Goal: Task Accomplishment & Management: Manage account settings

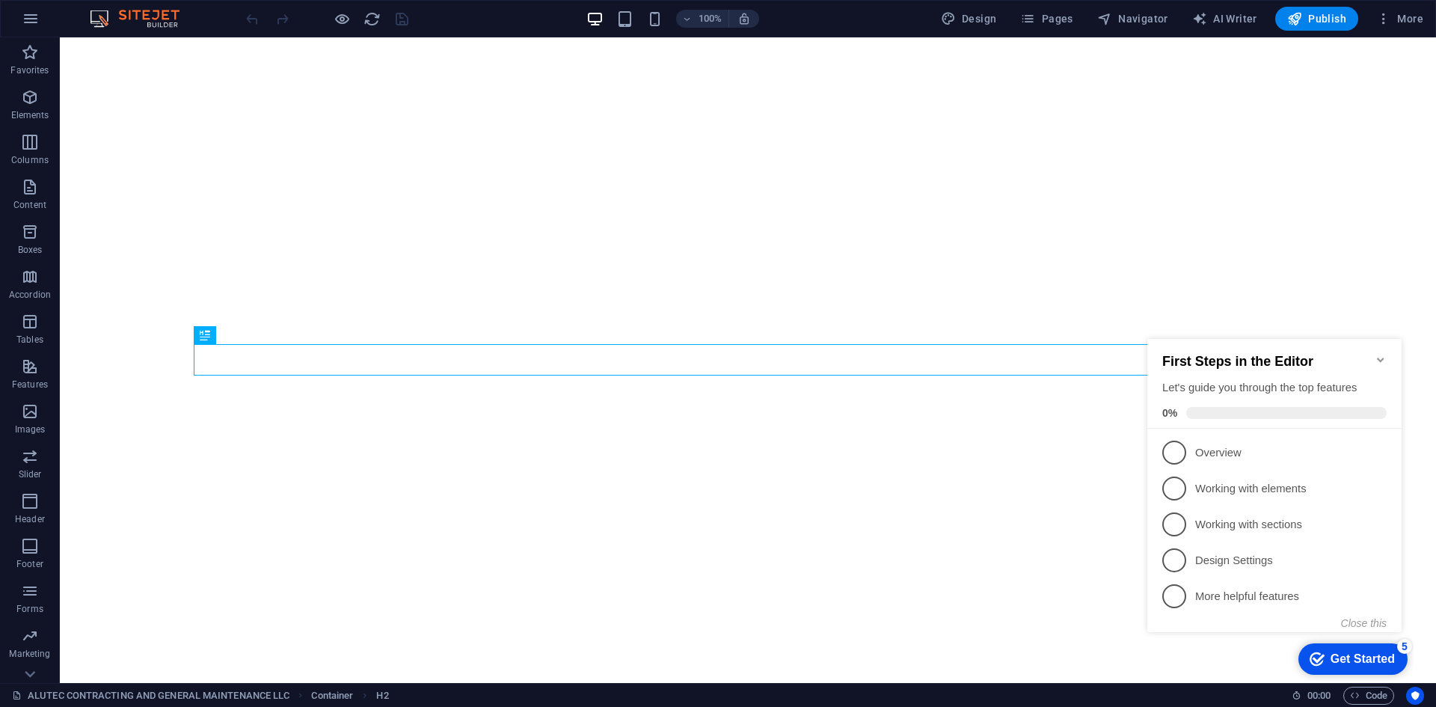
click at [1379, 358] on icon "Minimize checklist" at bounding box center [1380, 360] width 7 height 4
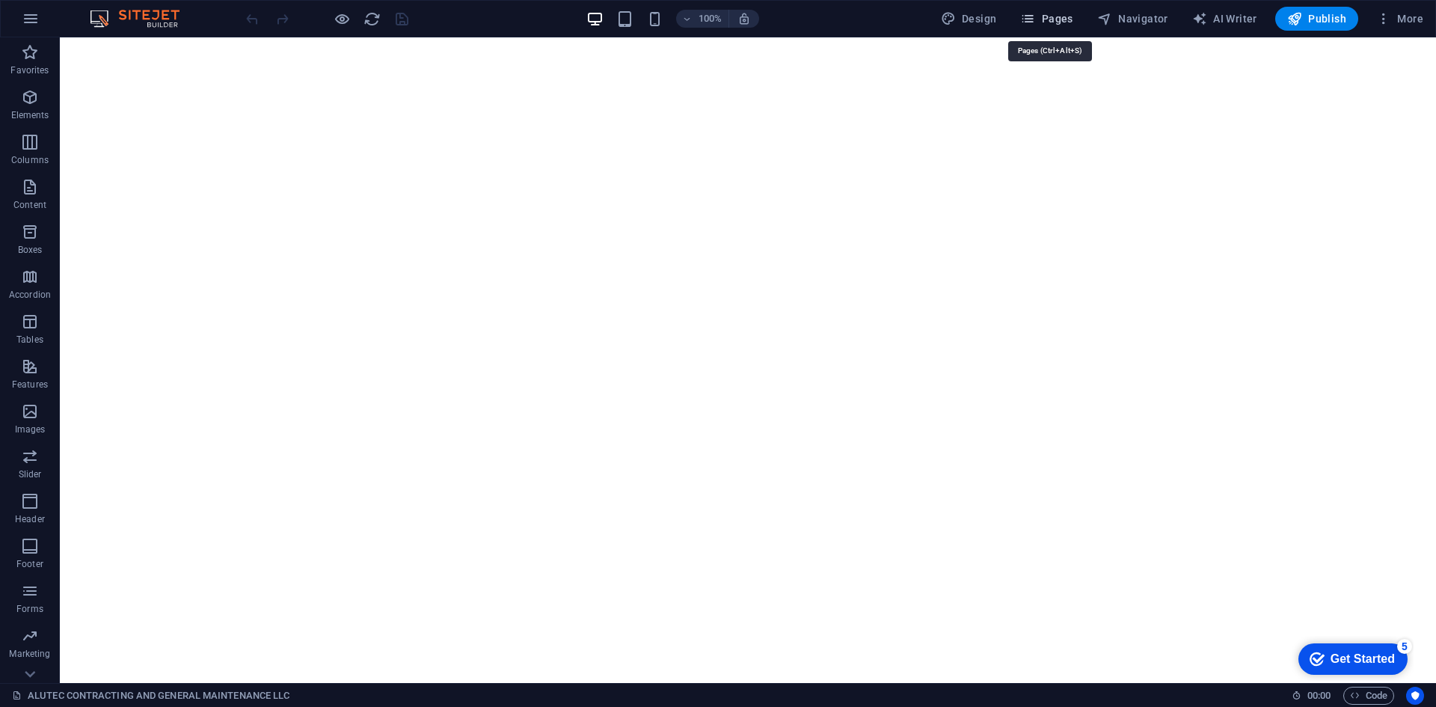
click at [1067, 16] on span "Pages" at bounding box center [1046, 18] width 52 height 15
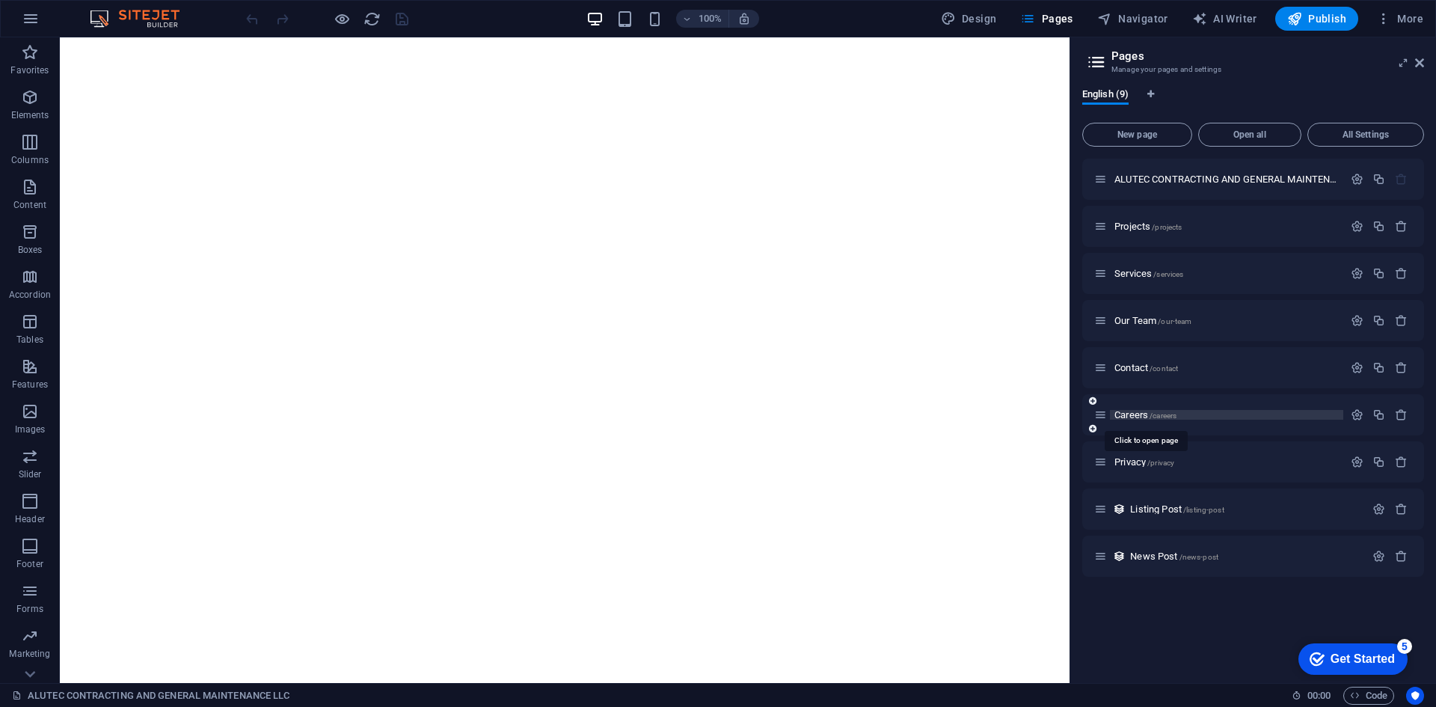
click at [1139, 418] on span "Careers /careers" at bounding box center [1146, 414] width 62 height 11
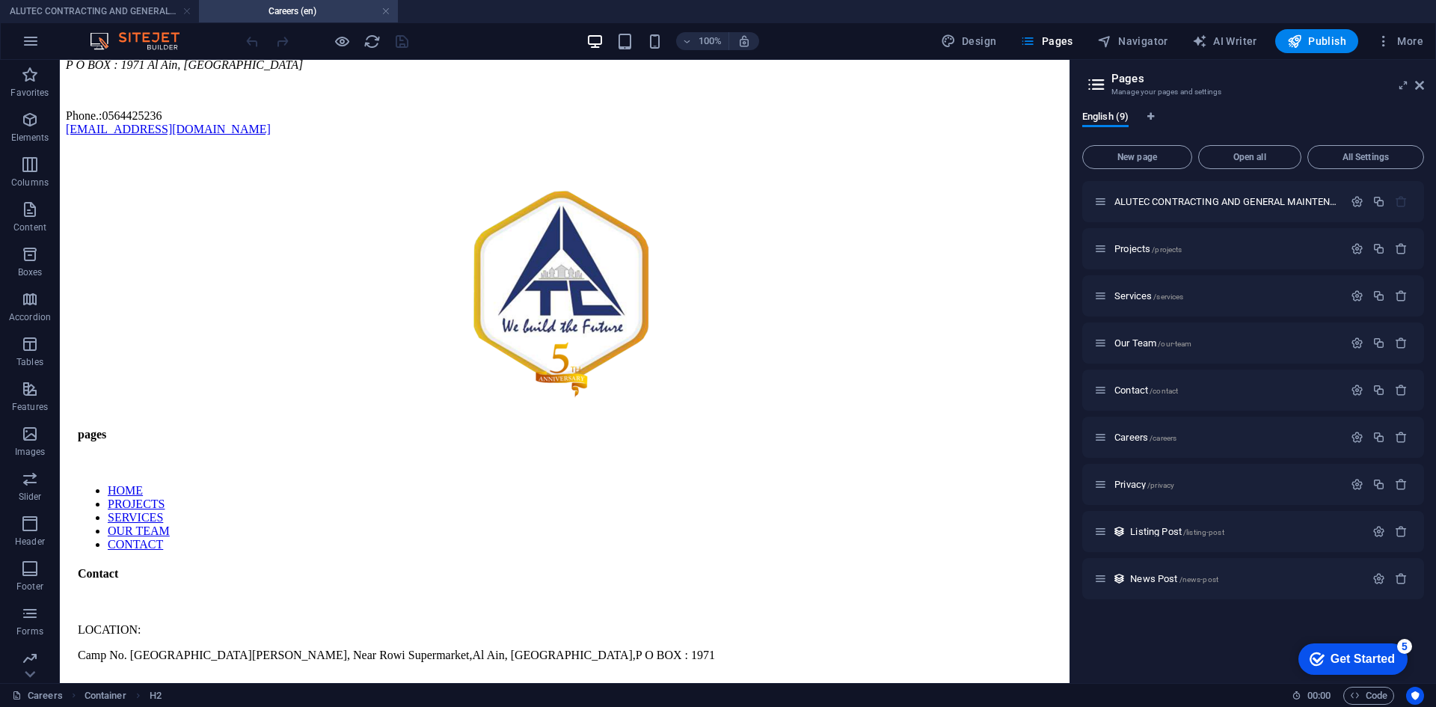
scroll to position [817, 0]
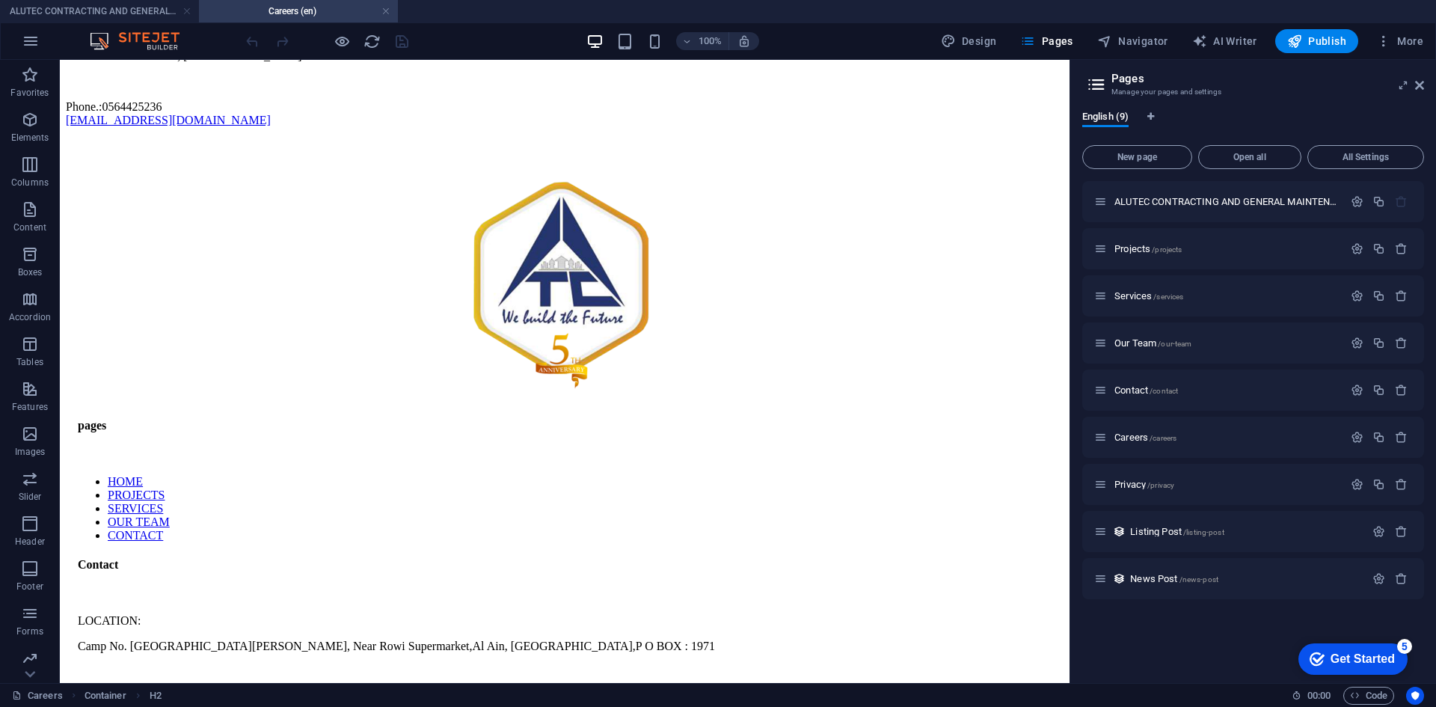
drag, startPoint x: 1063, startPoint y: 298, endPoint x: 1154, endPoint y: 690, distance: 403.2
click at [423, 448] on div at bounding box center [563, 455] width 971 height 15
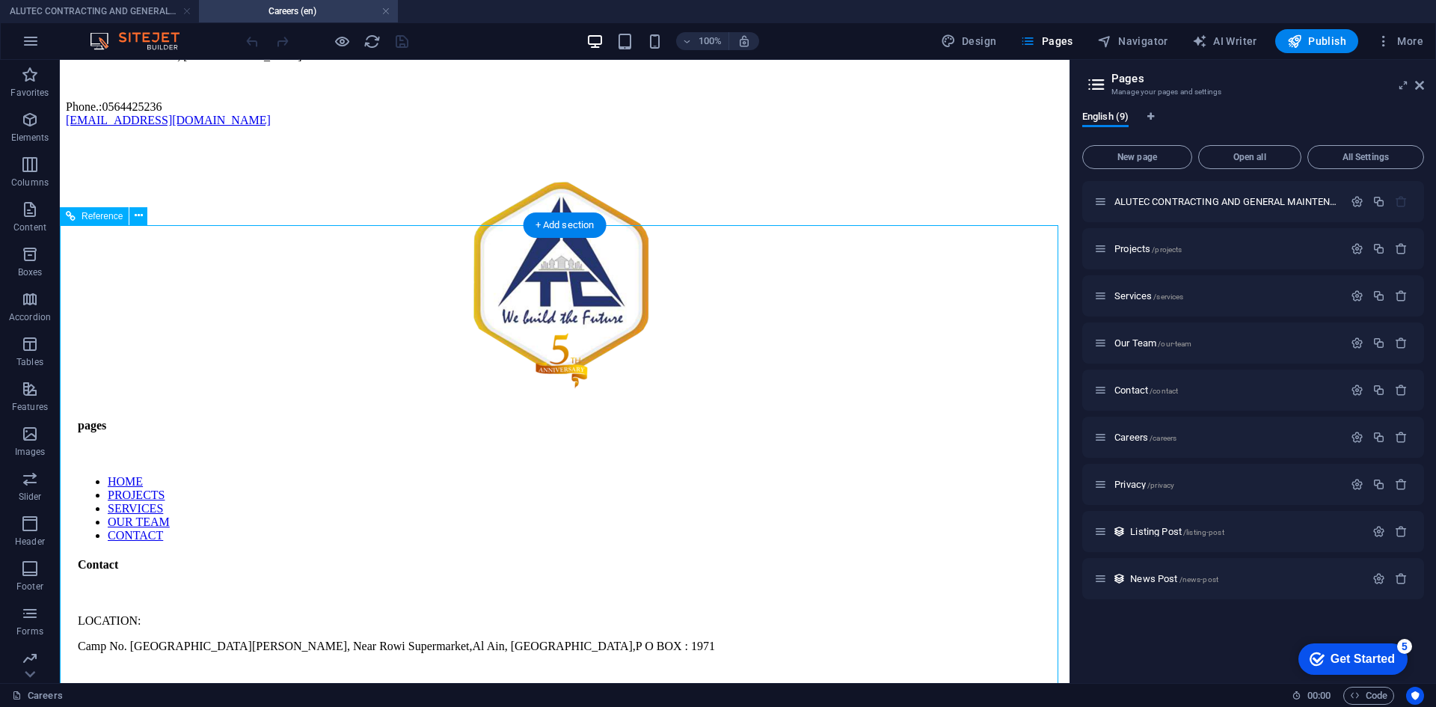
click at [423, 448] on div at bounding box center [563, 455] width 971 height 15
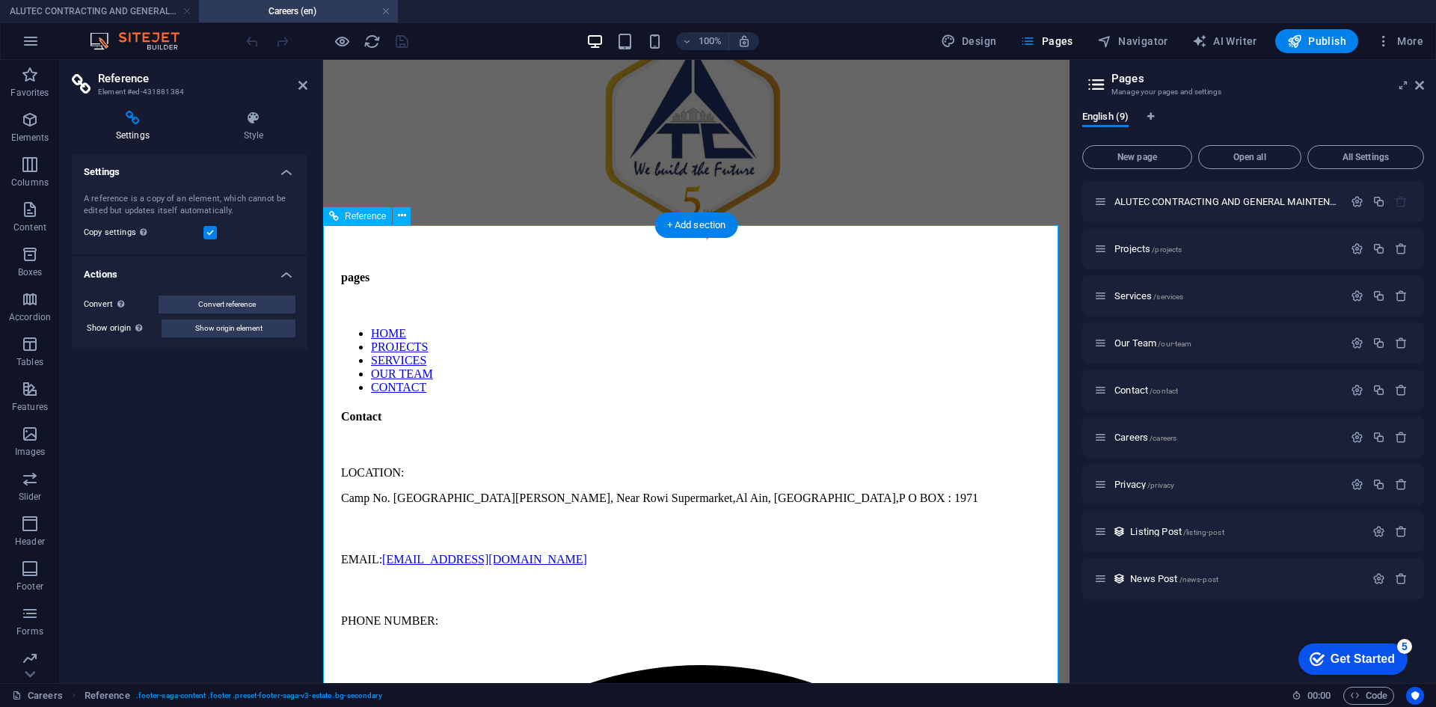
scroll to position [669, 0]
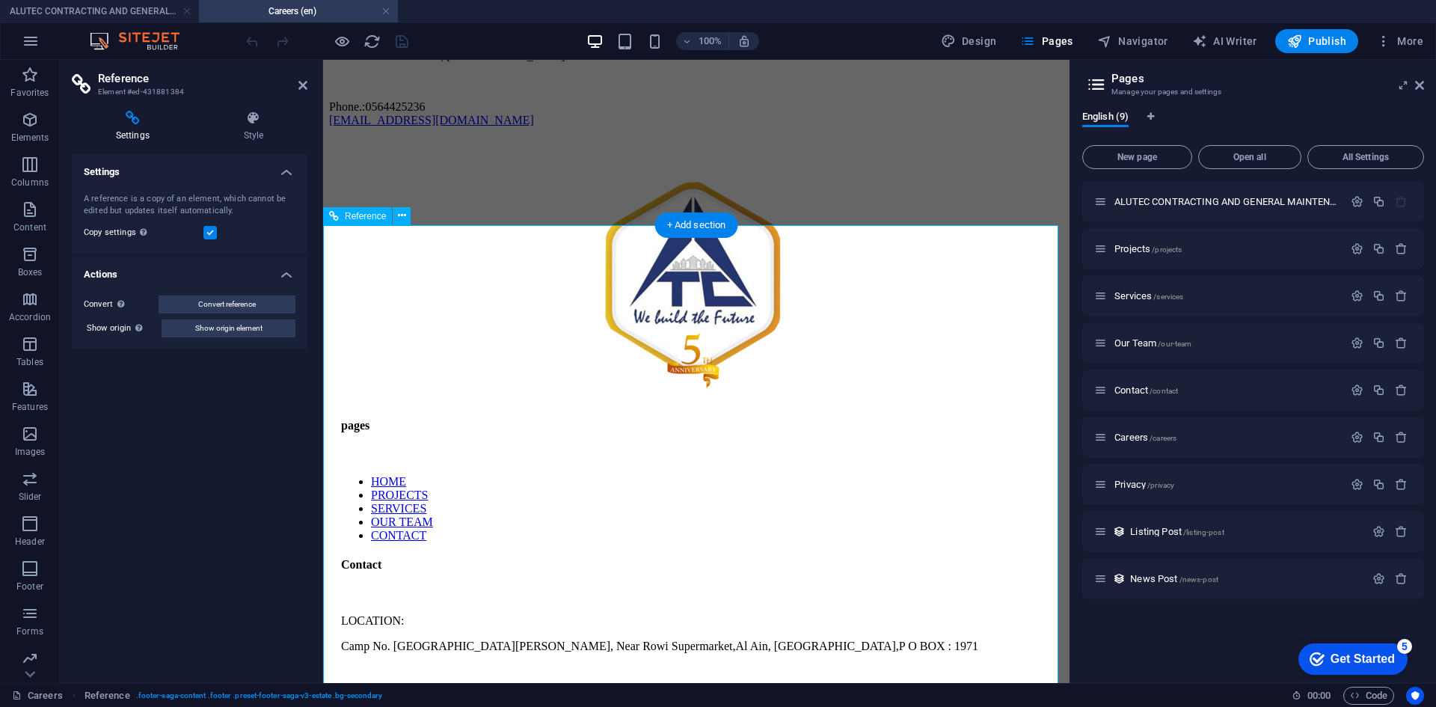
click at [575, 475] on nav "HOME PROJECTS SERVICES OUR TEAM CONTACT" at bounding box center [695, 508] width 708 height 67
click at [582, 475] on nav "HOME PROJECTS SERVICES OUR TEAM CONTACT" at bounding box center [695, 508] width 708 height 67
click at [254, 134] on h4 "Style" at bounding box center [254, 126] width 108 height 31
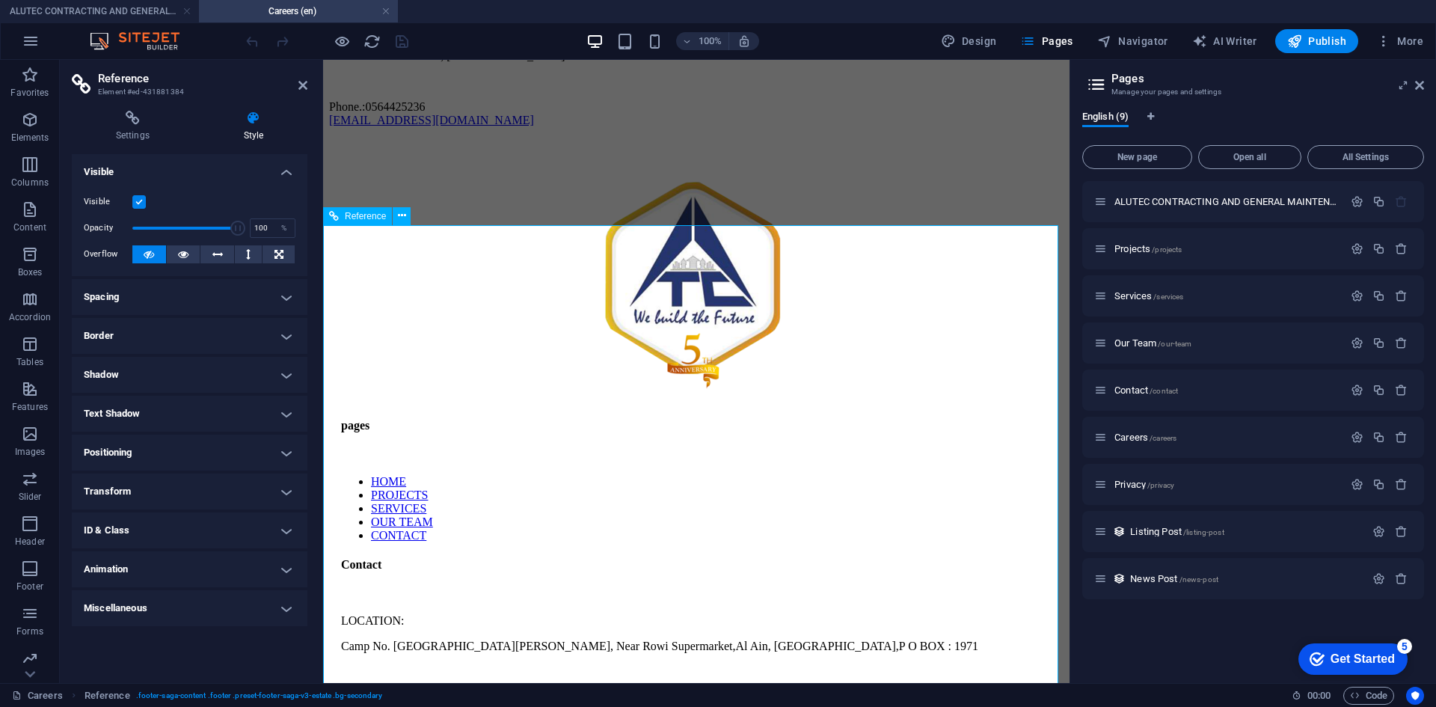
click at [334, 218] on icon at bounding box center [334, 216] width 10 height 18
click at [578, 475] on nav "HOME PROJECTS SERVICES OUR TEAM CONTACT" at bounding box center [695, 508] width 708 height 67
click at [589, 475] on nav "HOME PROJECTS SERVICES OUR TEAM CONTACT" at bounding box center [695, 508] width 708 height 67
click at [144, 134] on h4 "Settings" at bounding box center [136, 126] width 128 height 31
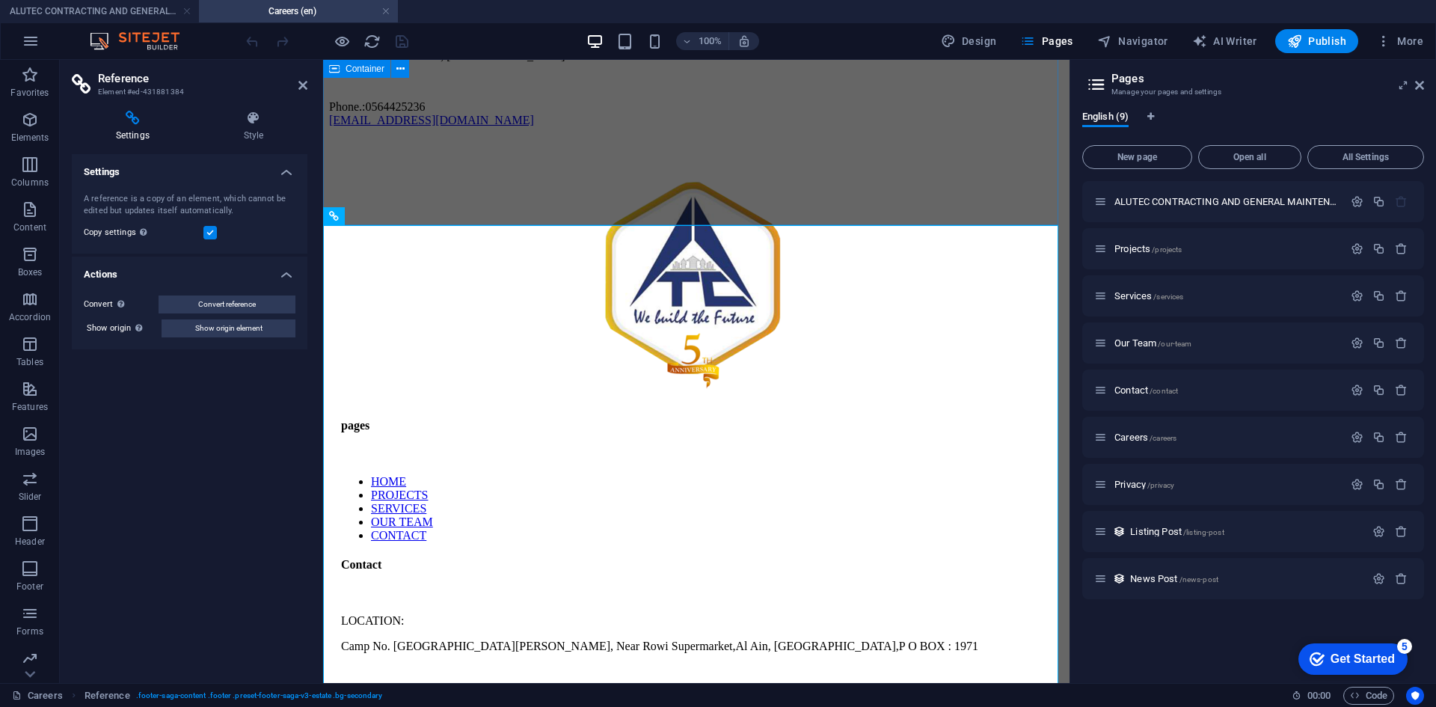
click at [480, 127] on div "CAREERS Sent your resume to [EMAIL_ADDRESS][DOMAIN_NAME] or visit us ALUTEC Con…" at bounding box center [696, 30] width 735 height 194
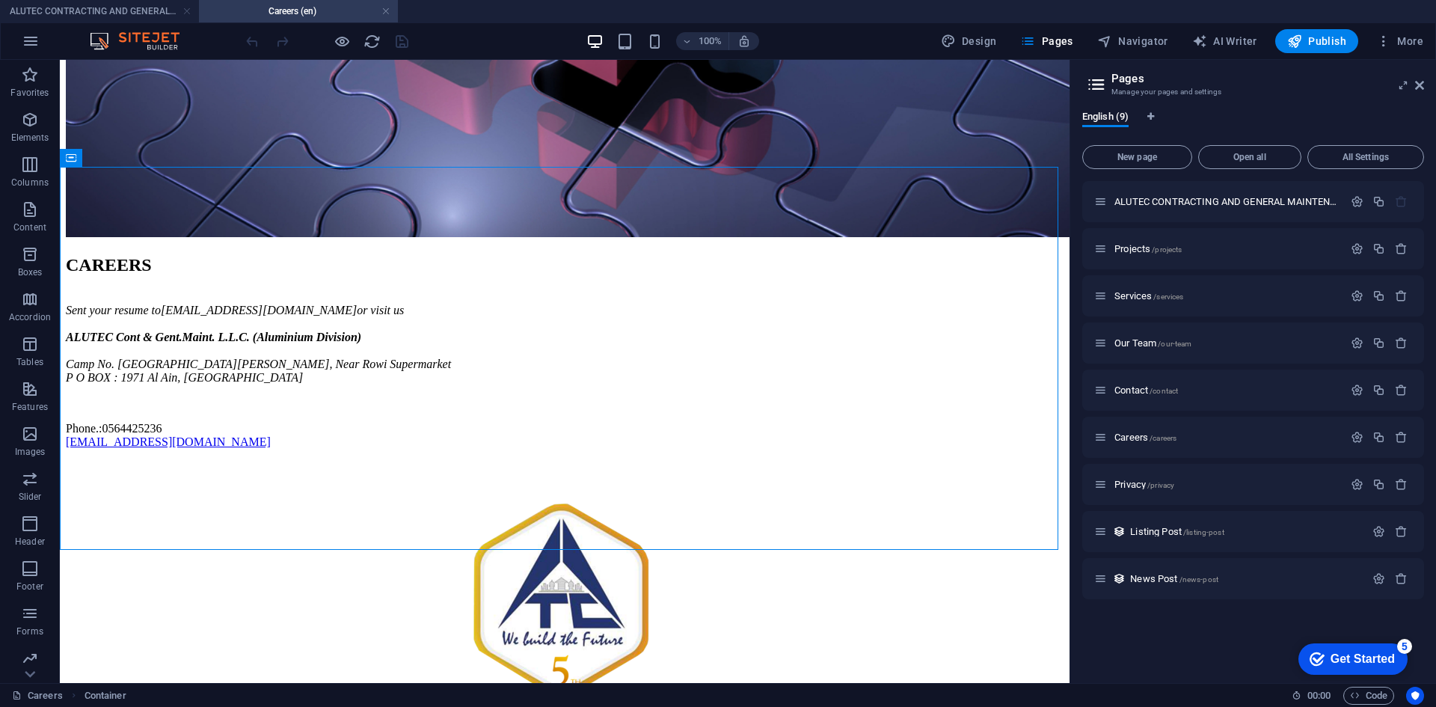
scroll to position [479, 0]
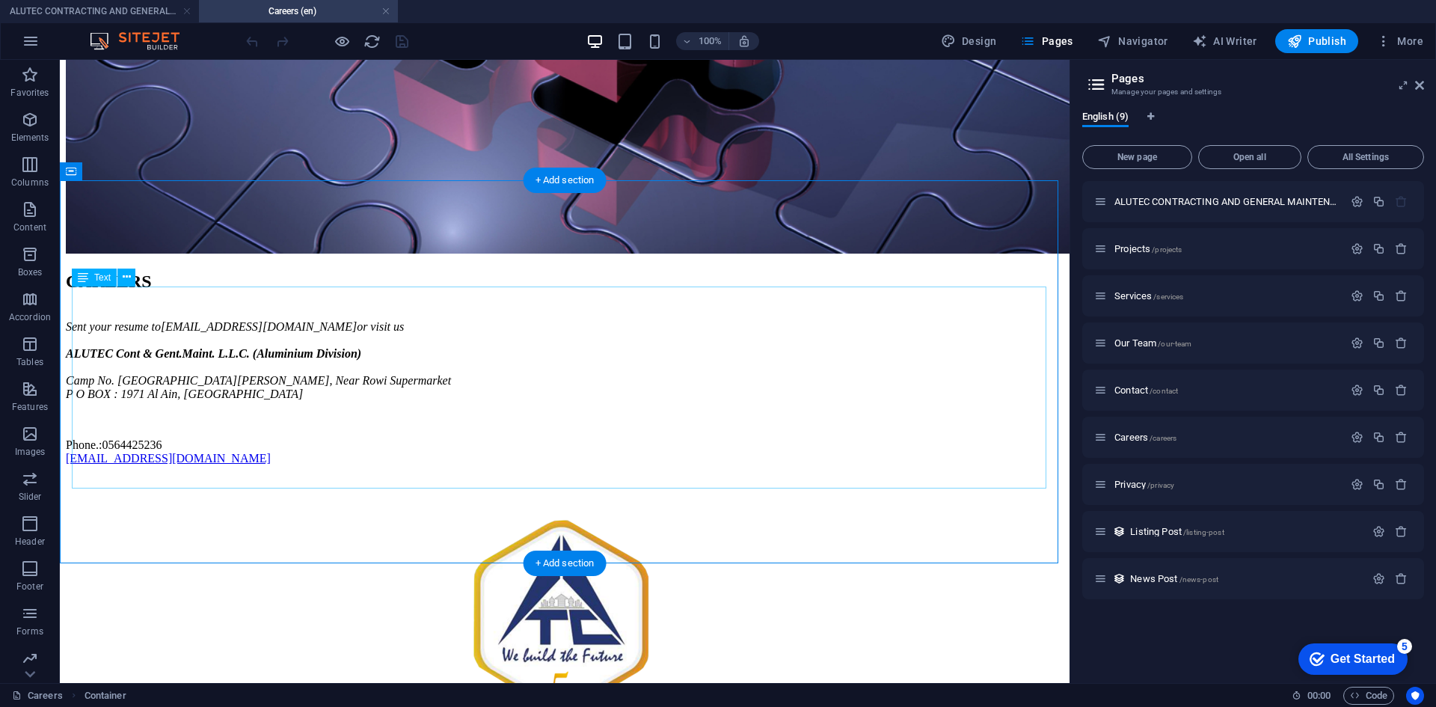
click at [159, 413] on div "Sent your resume to [EMAIL_ADDRESS][DOMAIN_NAME] or visit us ALUTEC Cont & Gent…" at bounding box center [565, 386] width 998 height 159
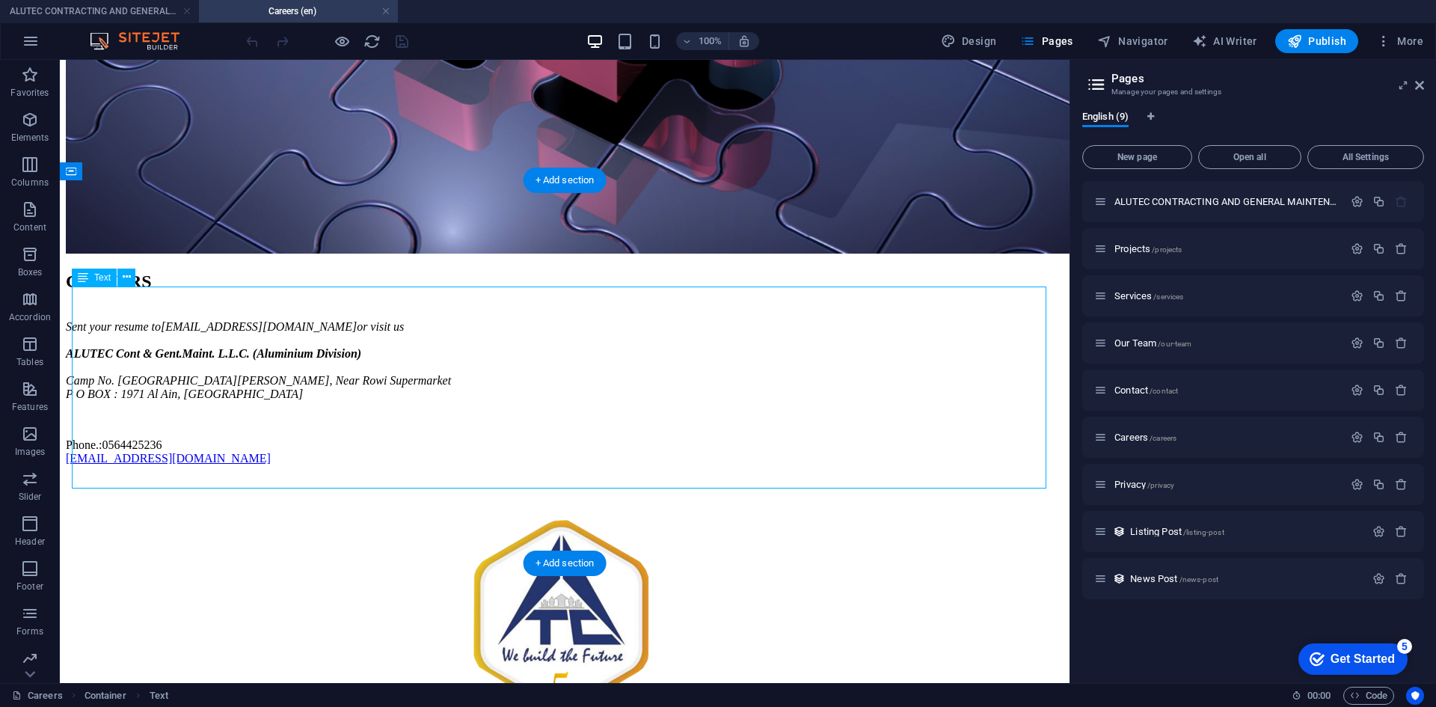
click at [159, 413] on div "Sent your resume to [EMAIL_ADDRESS][DOMAIN_NAME] or visit us ALUTEC Cont & Gent…" at bounding box center [565, 386] width 998 height 159
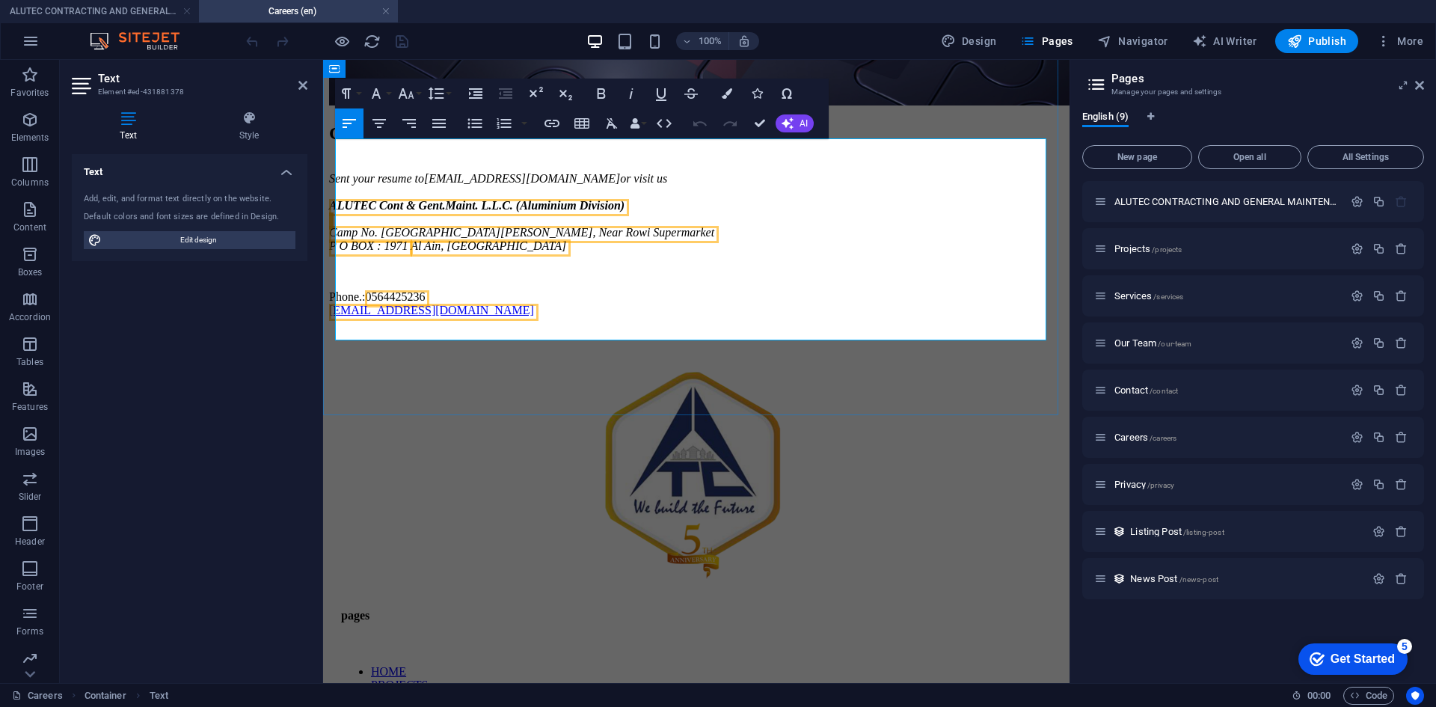
click at [408, 252] on span "P O BOX : 1971" at bounding box center [368, 245] width 79 height 13
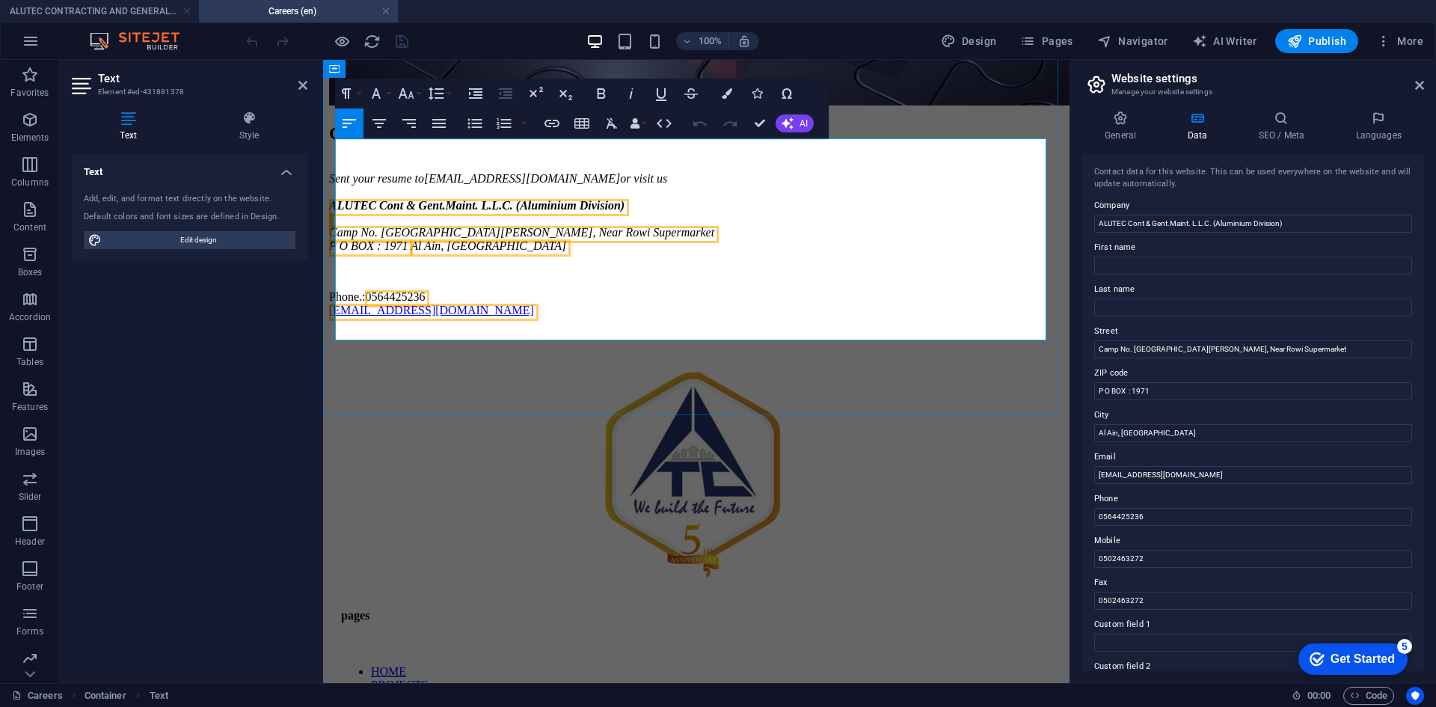
click at [479, 211] on span "ALUTEC Cont & Gent.Maint. L.L.C. (Aluminium Division)" at bounding box center [476, 205] width 295 height 13
click at [408, 252] on span "P O BOX : 1971" at bounding box center [368, 245] width 79 height 13
click at [572, 278] on p at bounding box center [696, 271] width 735 height 13
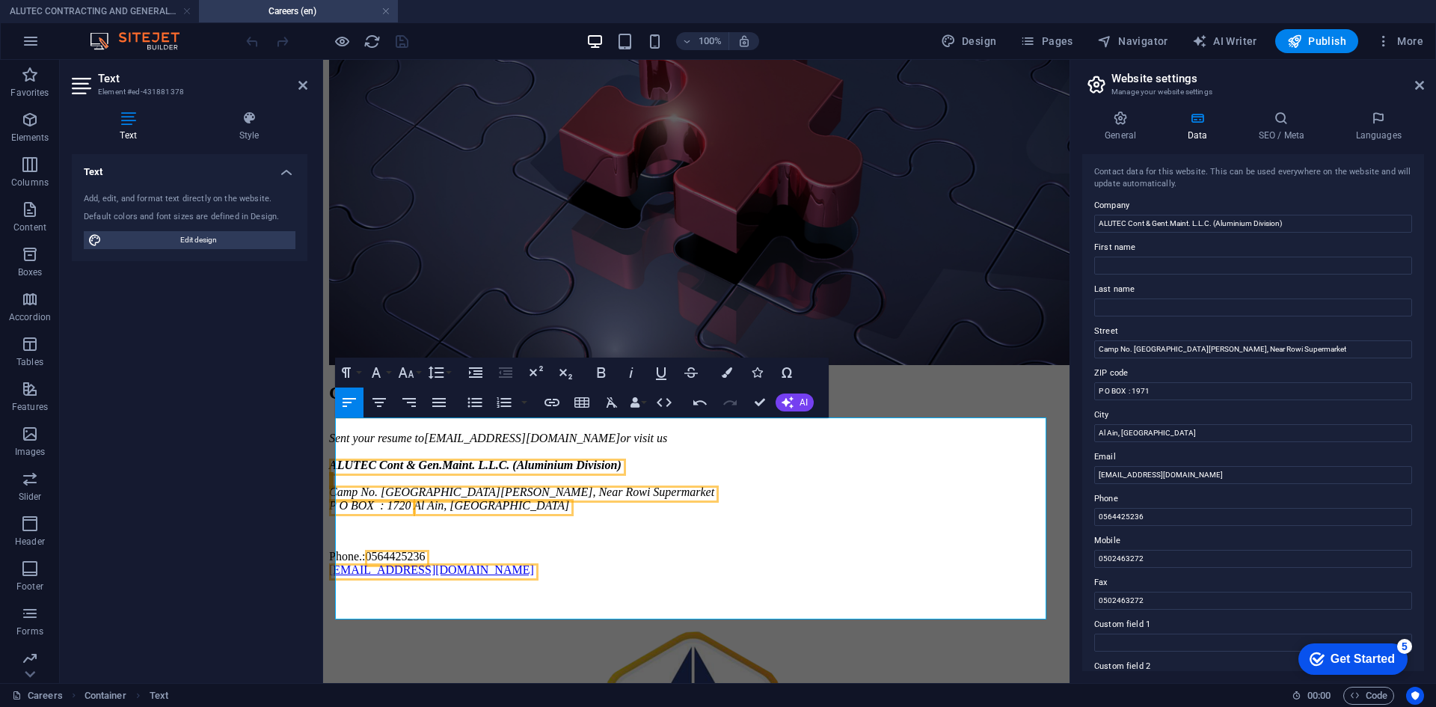
scroll to position [116, 0]
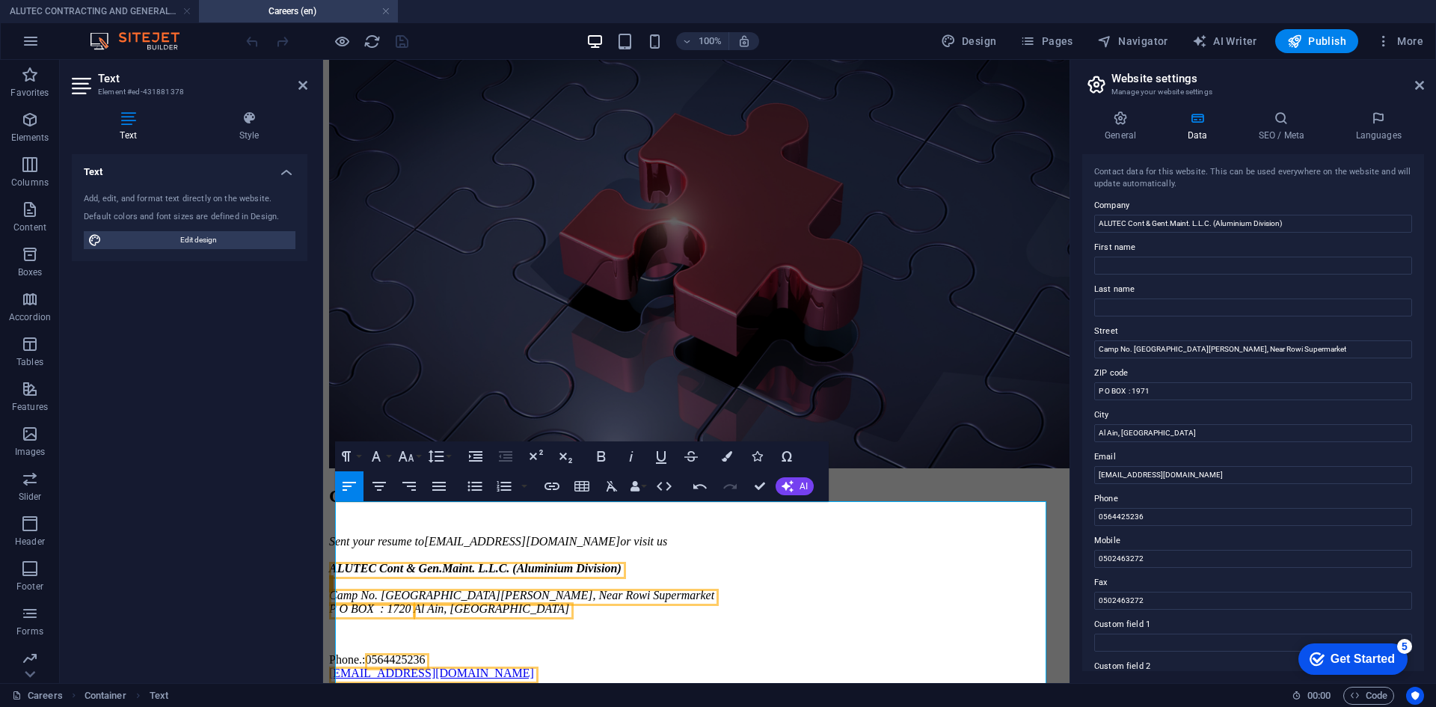
drag, startPoint x: 1065, startPoint y: 361, endPoint x: 1397, endPoint y: 259, distance: 347.4
click at [915, 486] on div "CAREERS Sent your resume to [EMAIL_ADDRESS][DOMAIN_NAME] or visit us ALUTEC Con…" at bounding box center [696, 583] width 735 height 194
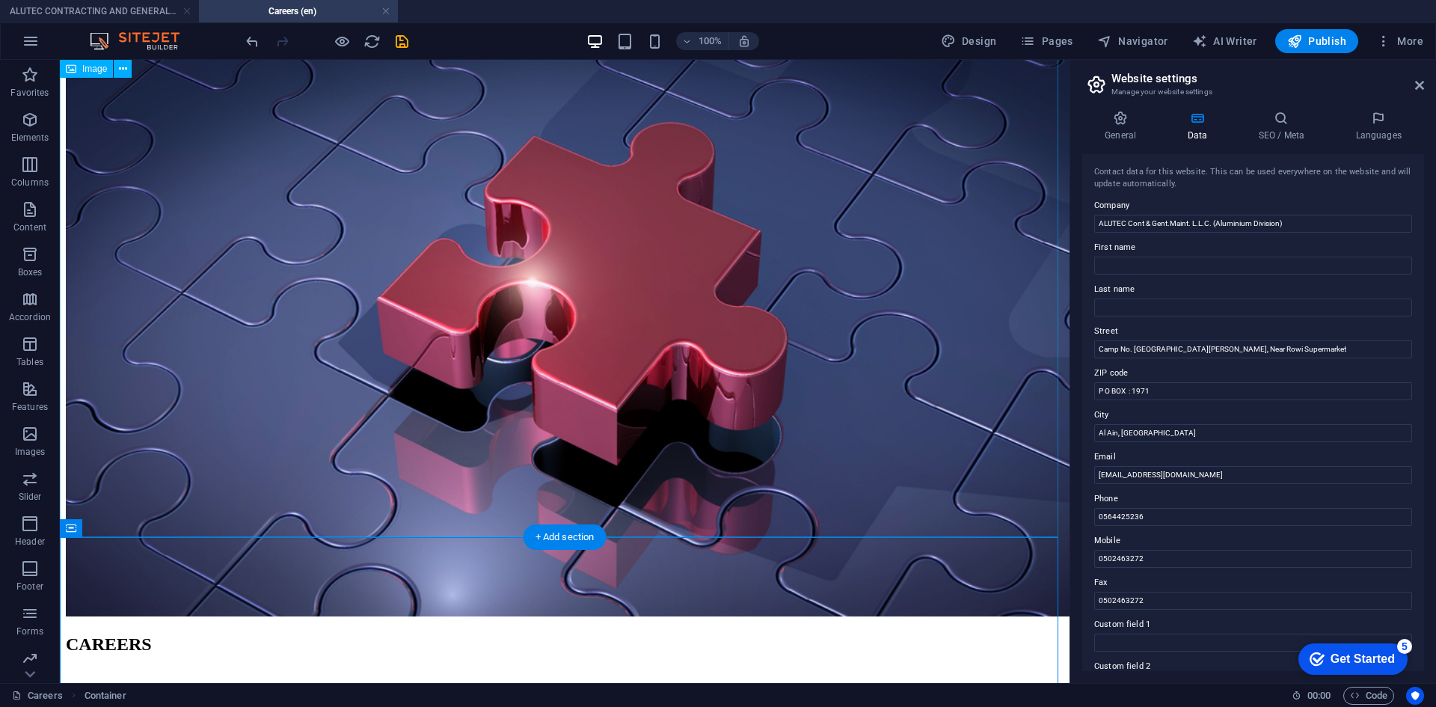
scroll to position [122, 0]
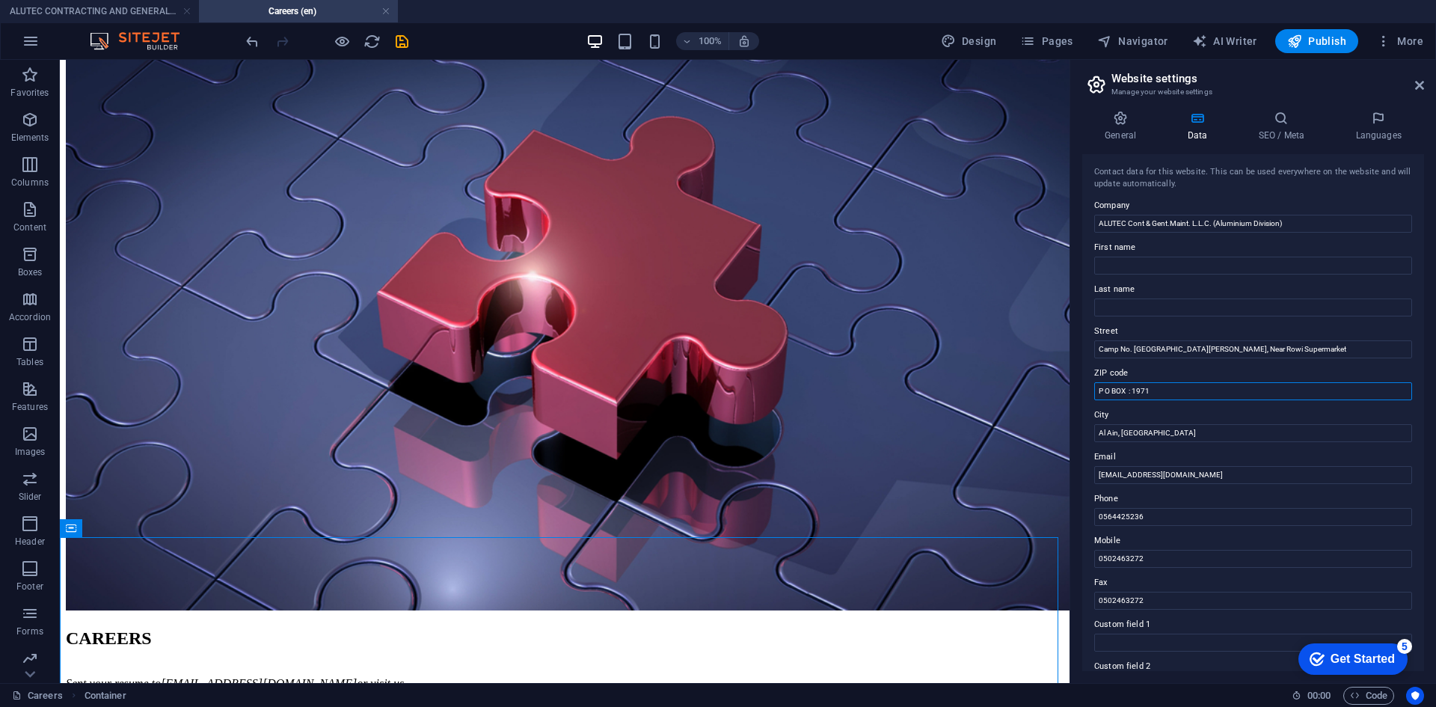
click at [1169, 395] on input "P O BOX : 1971" at bounding box center [1253, 391] width 318 height 18
type input "P O BOX : 1720"
click at [1165, 221] on input "ALUTEC Cont & Gent.Maint. L.L.C. (Aluminium Division)" at bounding box center [1253, 224] width 318 height 18
type input "ALUTEC Cont & Gen.Maint. L.L.C. (Aluminium Division)"
drag, startPoint x: 1419, startPoint y: 236, endPoint x: 1433, endPoint y: 382, distance: 146.5
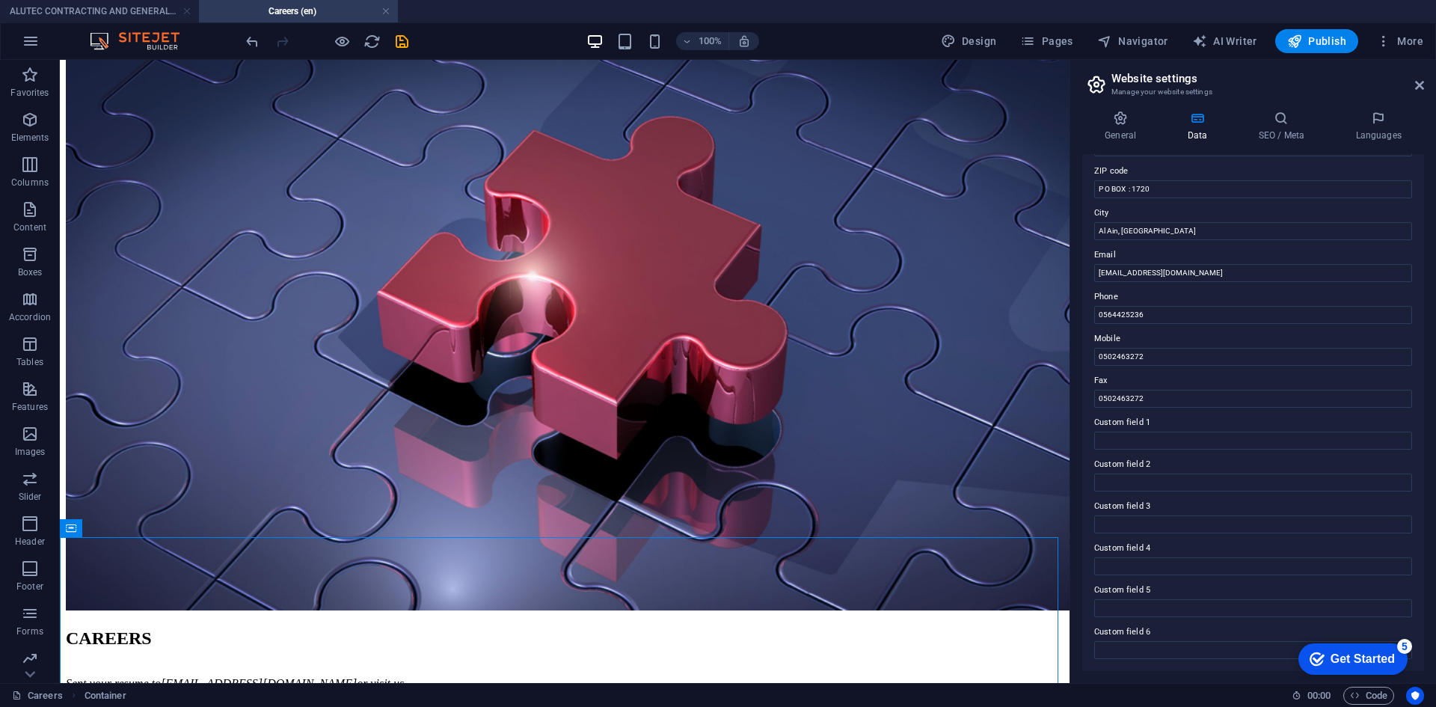
scroll to position [0, 0]
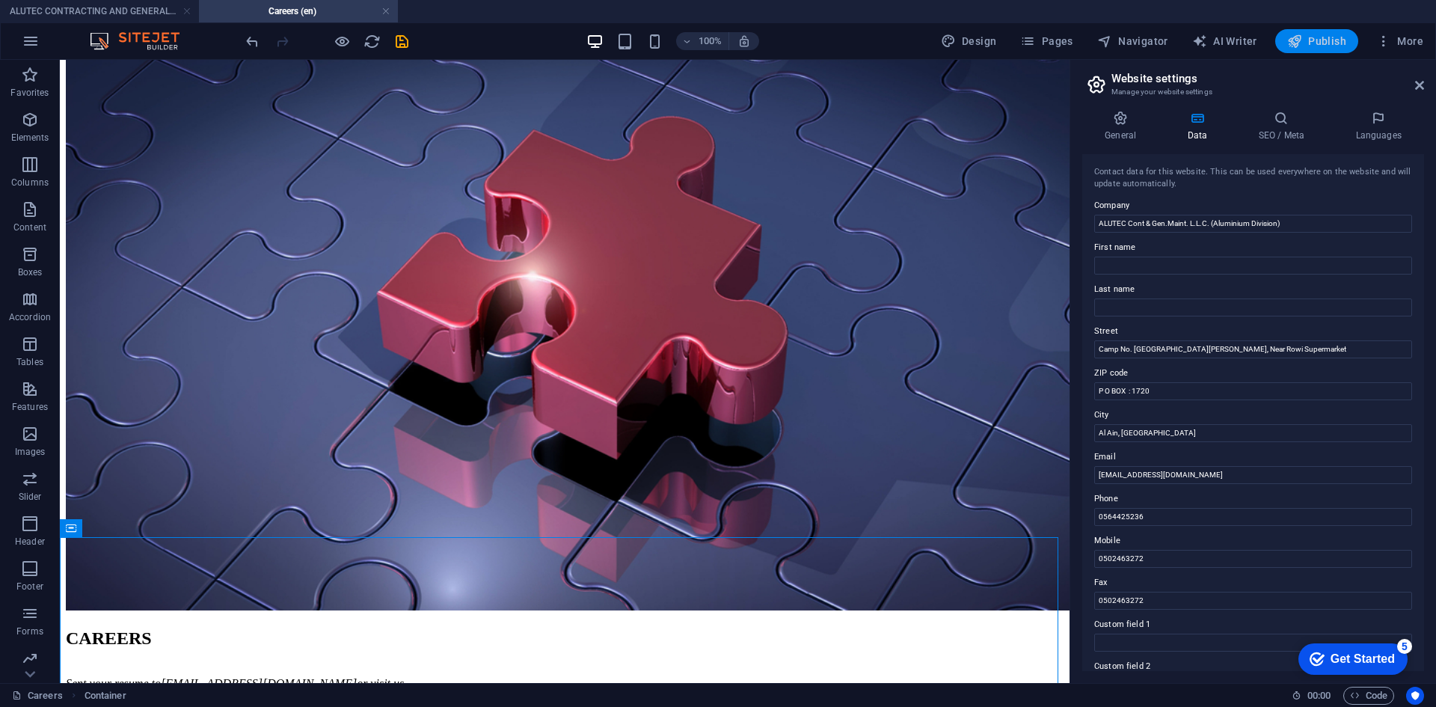
click at [1312, 34] on span "Publish" at bounding box center [1316, 41] width 59 height 15
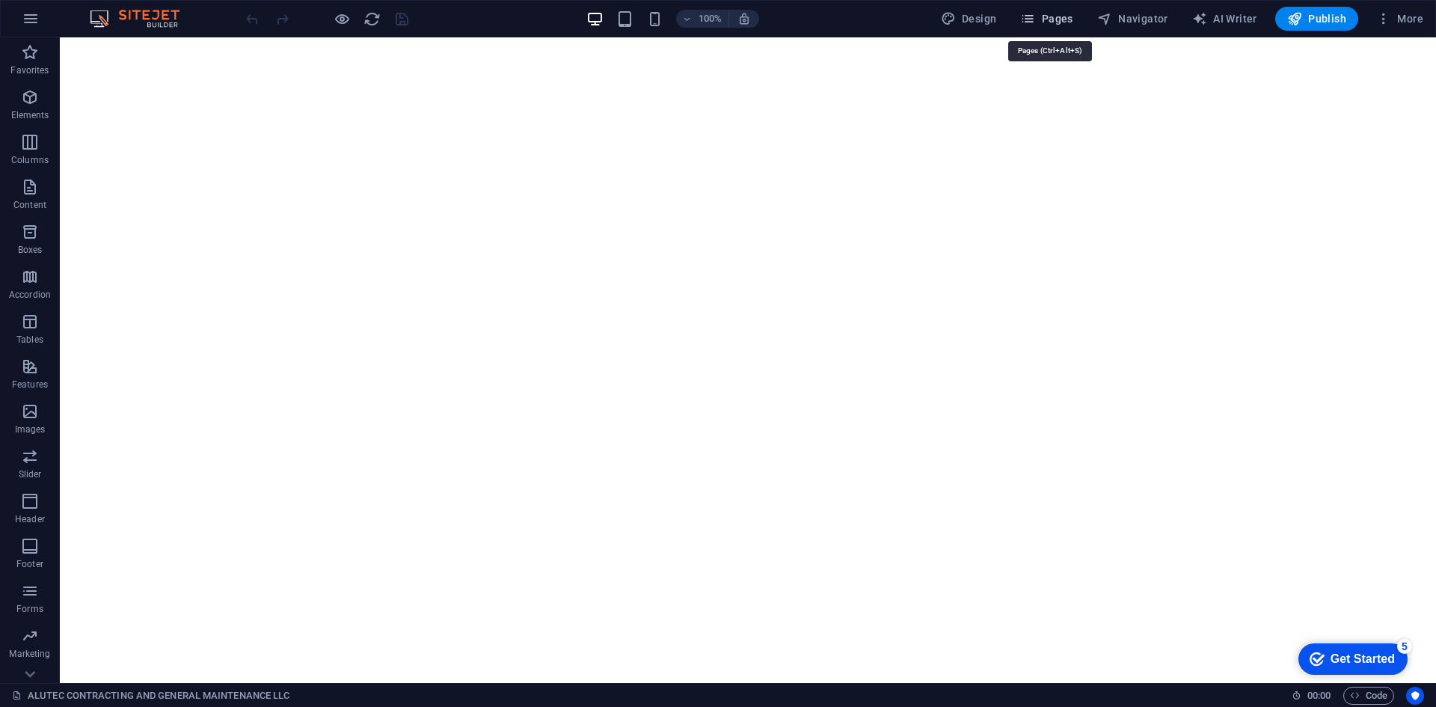
click at [1069, 20] on span "Pages" at bounding box center [1046, 18] width 52 height 15
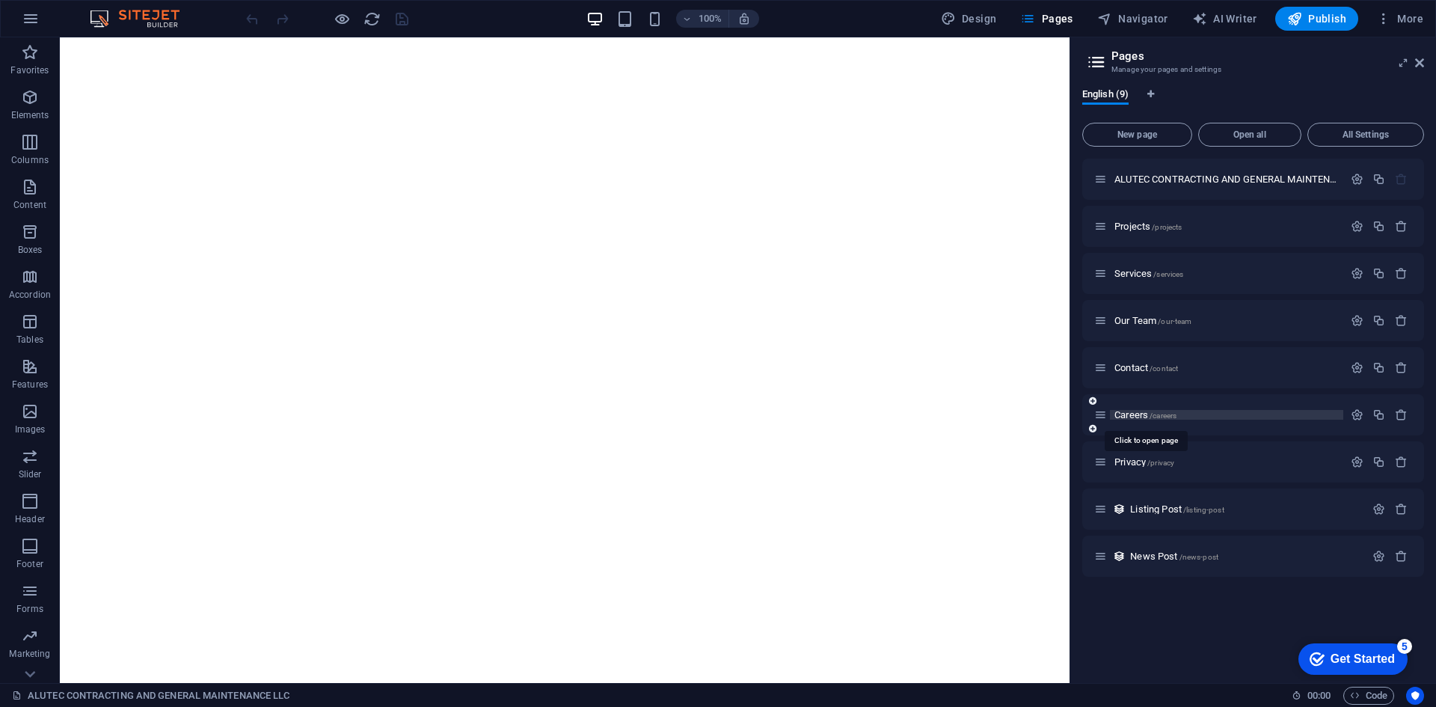
click at [1131, 416] on span "Careers /careers" at bounding box center [1146, 414] width 62 height 11
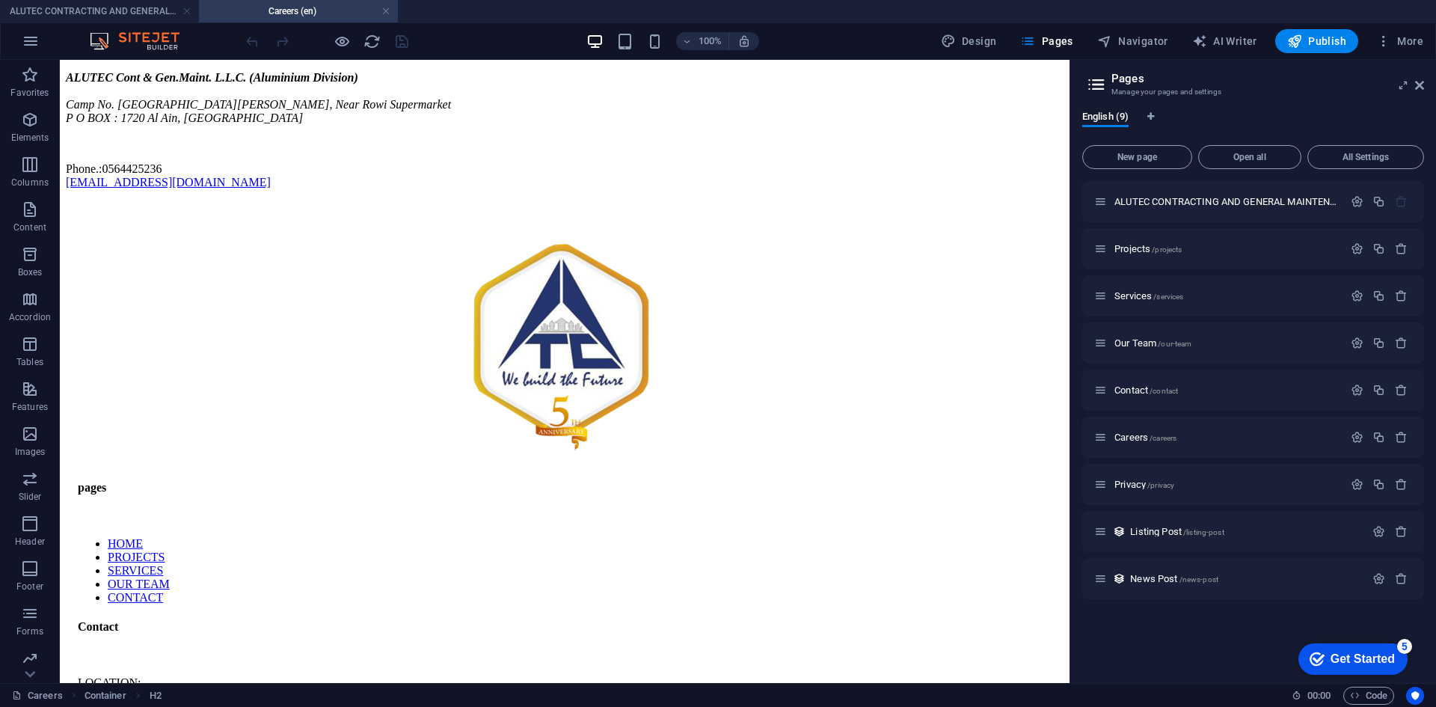
scroll to position [765, 0]
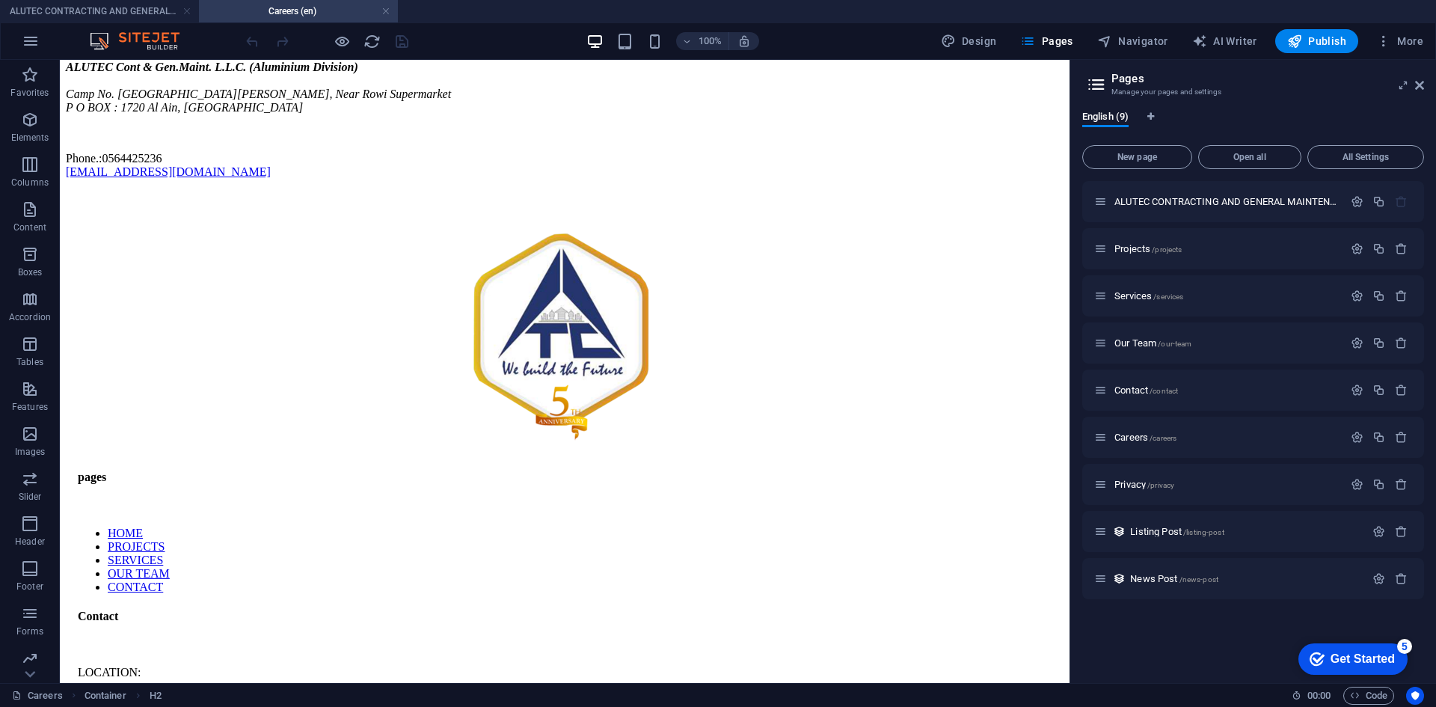
drag, startPoint x: 1065, startPoint y: 334, endPoint x: 1165, endPoint y: 552, distance: 240.3
click at [1418, 82] on icon at bounding box center [1419, 85] width 9 height 12
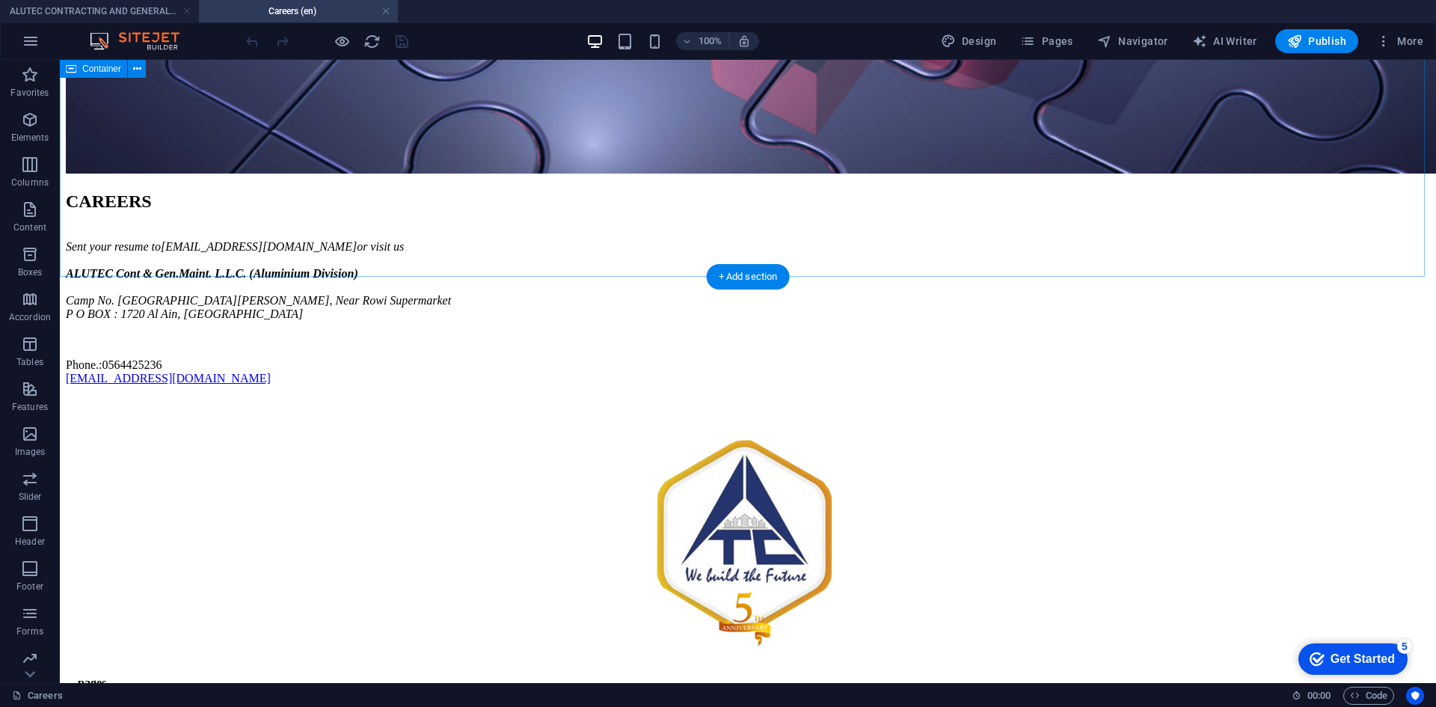
scroll to position [971, 0]
